Goal: Ask a question

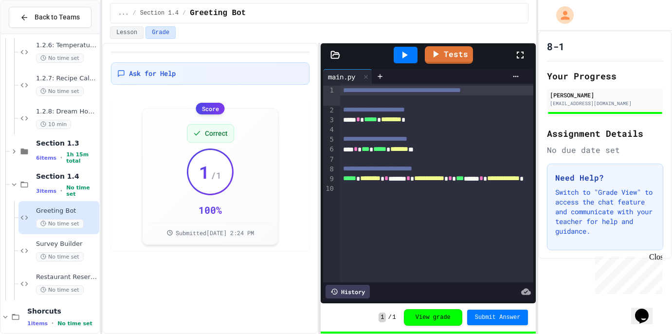
scroll to position [316, 0]
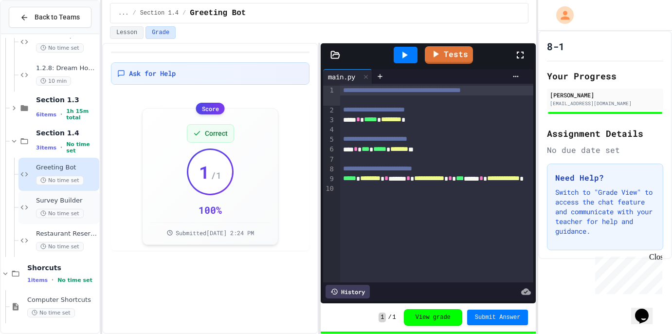
click at [81, 197] on span "Survey Builder" at bounding box center [66, 201] width 61 height 8
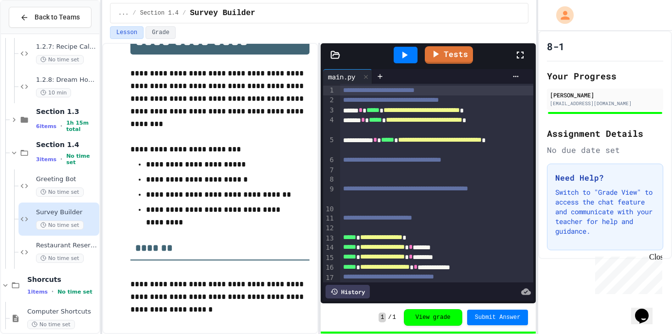
scroll to position [68, 0]
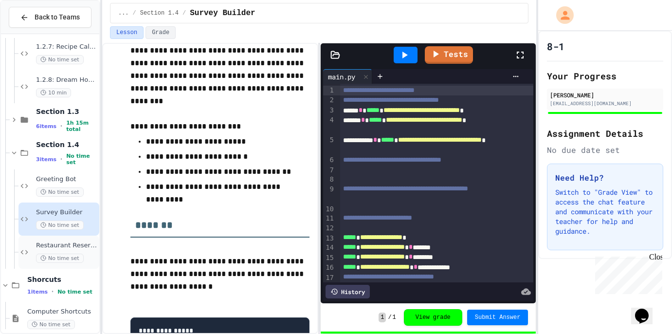
click at [93, 251] on div "Restaurant Reservation System No time set" at bounding box center [66, 251] width 61 height 21
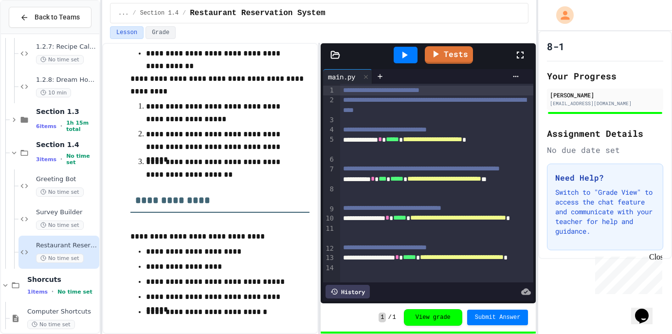
scroll to position [443, 0]
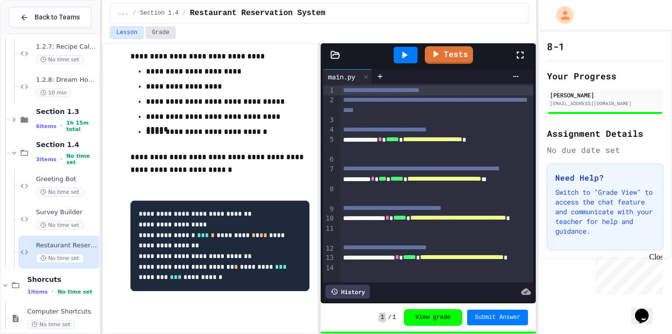
click at [152, 37] on button "Grade" at bounding box center [160, 32] width 30 height 13
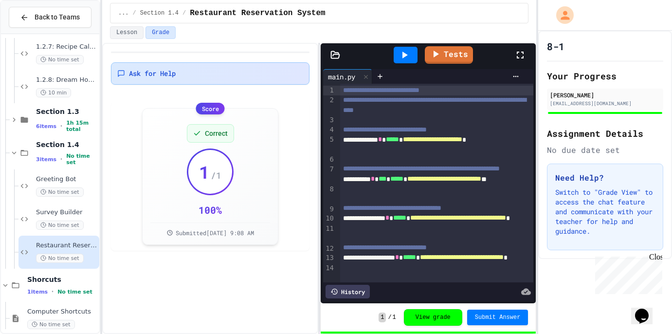
click at [166, 79] on div "Ask for Help" at bounding box center [210, 73] width 198 height 22
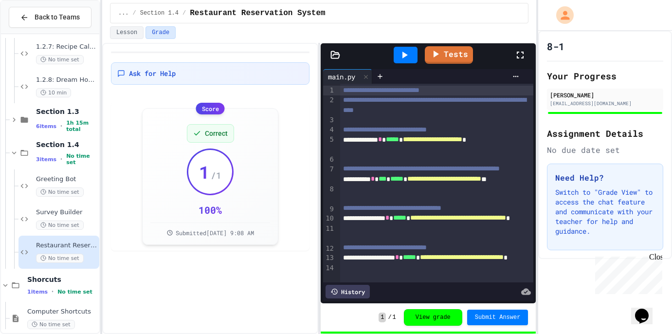
click at [57, 224] on span "No time set" at bounding box center [60, 224] width 48 height 9
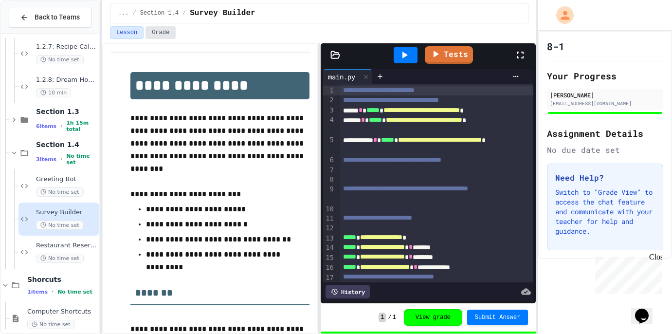
click at [166, 36] on button "Grade" at bounding box center [160, 32] width 30 height 13
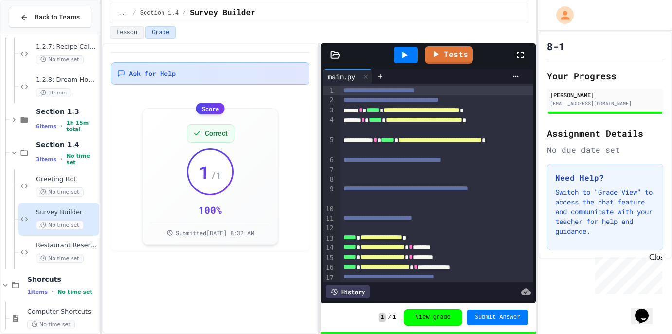
click at [174, 80] on div "Ask for Help" at bounding box center [210, 73] width 198 height 22
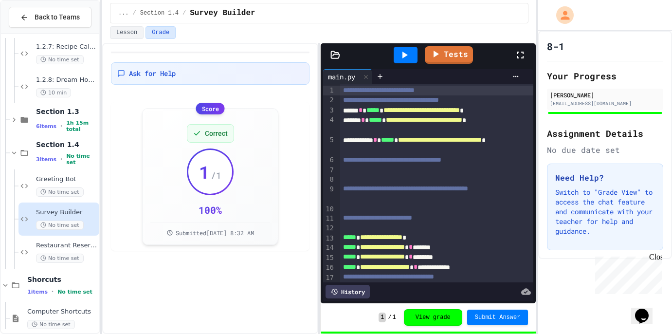
click at [69, 176] on span "Greeting Bot" at bounding box center [66, 179] width 61 height 8
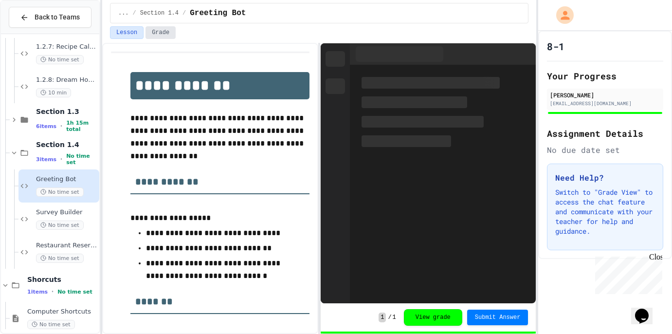
click at [170, 32] on button "Grade" at bounding box center [160, 32] width 30 height 13
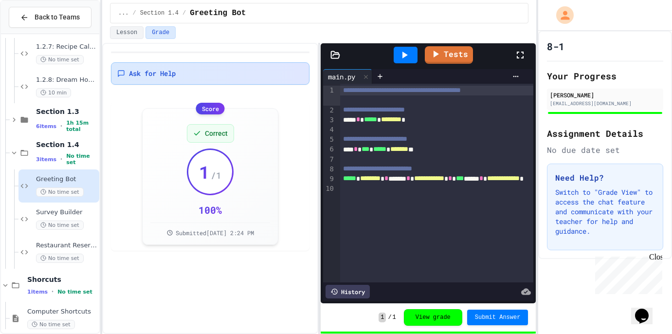
click at [173, 75] on span "Ask for Help" at bounding box center [152, 74] width 47 height 10
